Goal: Transaction & Acquisition: Purchase product/service

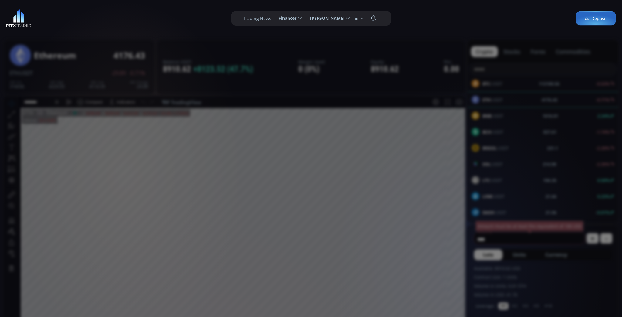
scroll to position [84, 0]
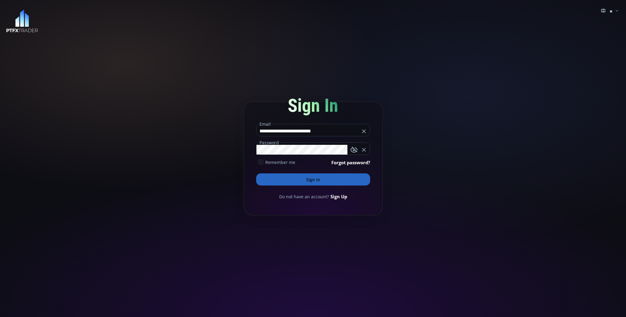
click at [314, 177] on button "Sign In" at bounding box center [313, 179] width 114 height 12
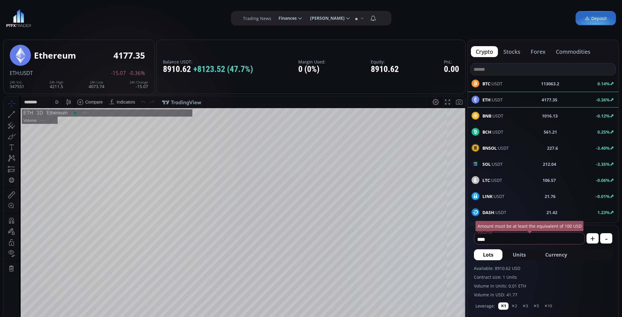
scroll to position [84, 0]
click at [57, 103] on div "D" at bounding box center [56, 101] width 3 height 5
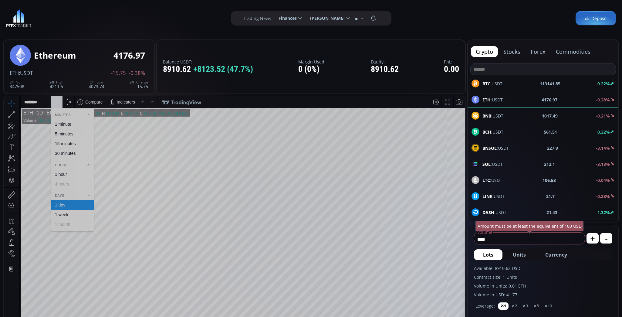
click at [65, 173] on div "1 hour" at bounding box center [61, 174] width 12 height 5
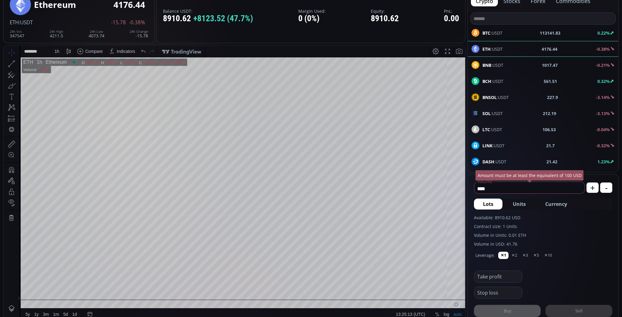
scroll to position [41, 0]
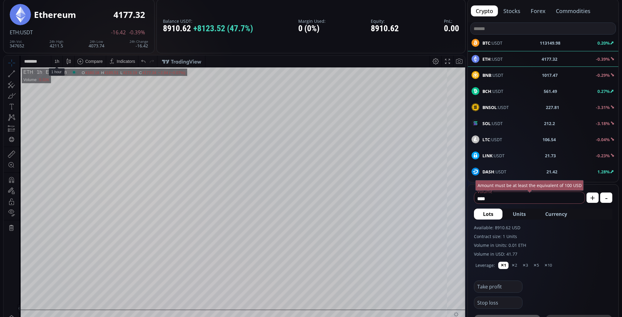
click at [57, 63] on div "1 h" at bounding box center [57, 61] width 5 height 5
click at [69, 110] on div "30 minutes" at bounding box center [65, 112] width 21 height 5
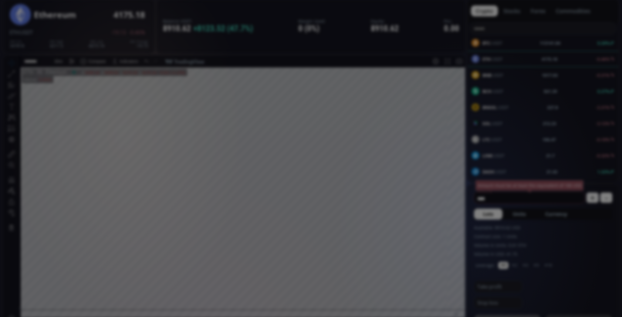
drag, startPoint x: 66, startPoint y: 55, endPoint x: 84, endPoint y: 105, distance: 53.1
drag, startPoint x: 217, startPoint y: 138, endPoint x: 240, endPoint y: 140, distance: 23.1
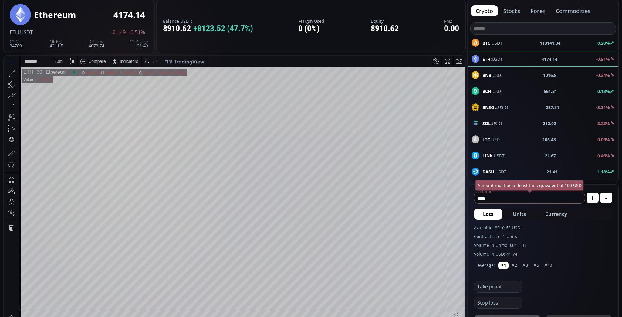
click at [62, 63] on div "30 m" at bounding box center [58, 61] width 8 height 5
click at [67, 103] on div "15 minutes" at bounding box center [65, 102] width 21 height 5
click at [62, 64] on div "15 m" at bounding box center [58, 61] width 8 height 12
click at [64, 82] on div "1 minute" at bounding box center [63, 83] width 16 height 5
click at [493, 41] on span "BTC :USDT" at bounding box center [492, 43] width 20 height 6
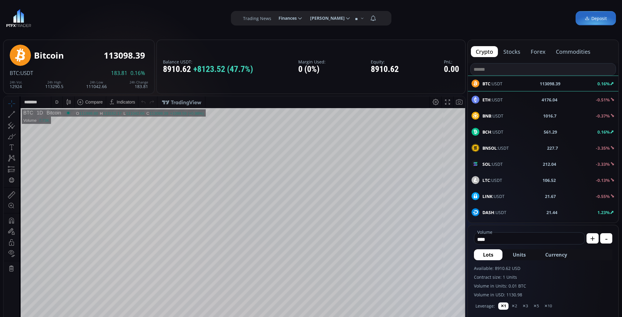
click at [59, 104] on div "D" at bounding box center [56, 102] width 5 height 12
click at [65, 174] on div "1 hour" at bounding box center [61, 174] width 12 height 5
click at [59, 102] on div "1 h" at bounding box center [57, 101] width 5 height 5
click at [69, 153] on div "30 minutes" at bounding box center [65, 153] width 21 height 5
click at [59, 102] on div "30 m" at bounding box center [58, 101] width 8 height 5
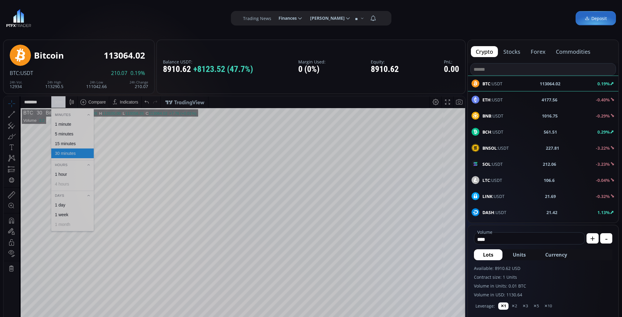
click at [68, 124] on div "1 minute" at bounding box center [63, 124] width 16 height 5
click at [496, 117] on span "BNB :USDT" at bounding box center [492, 116] width 21 height 6
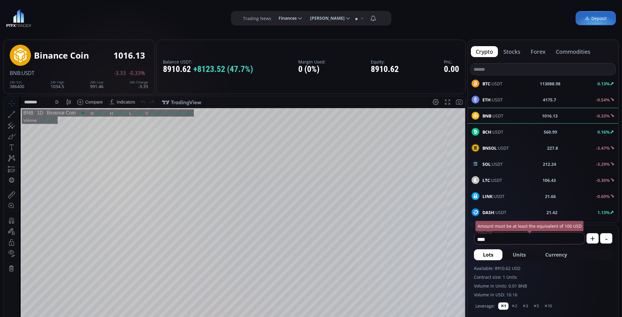
click at [56, 106] on div "D" at bounding box center [56, 102] width 5 height 12
click at [65, 174] on div "1 hour" at bounding box center [61, 174] width 12 height 5
click at [58, 104] on div "1 h" at bounding box center [57, 101] width 5 height 5
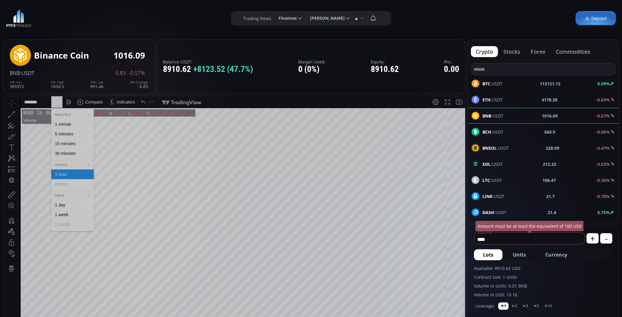
click at [65, 126] on div "1 minute" at bounding box center [63, 124] width 16 height 5
